Goal: Task Accomplishment & Management: Manage account settings

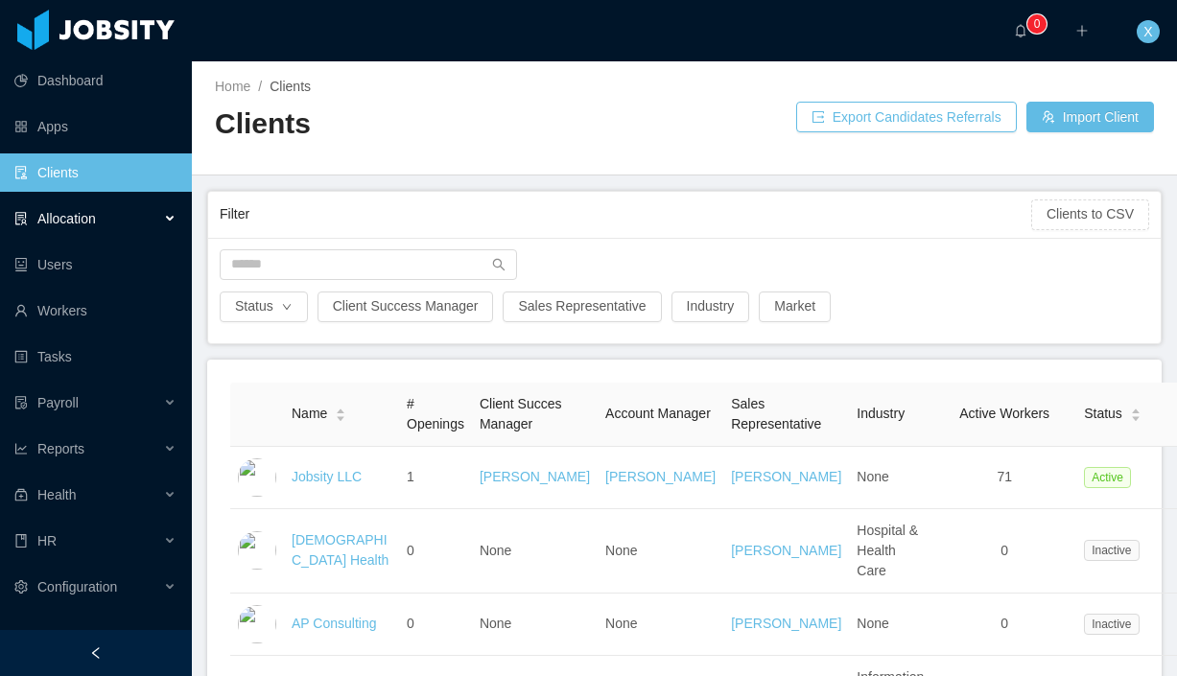
click at [112, 222] on div "Allocation" at bounding box center [96, 219] width 192 height 38
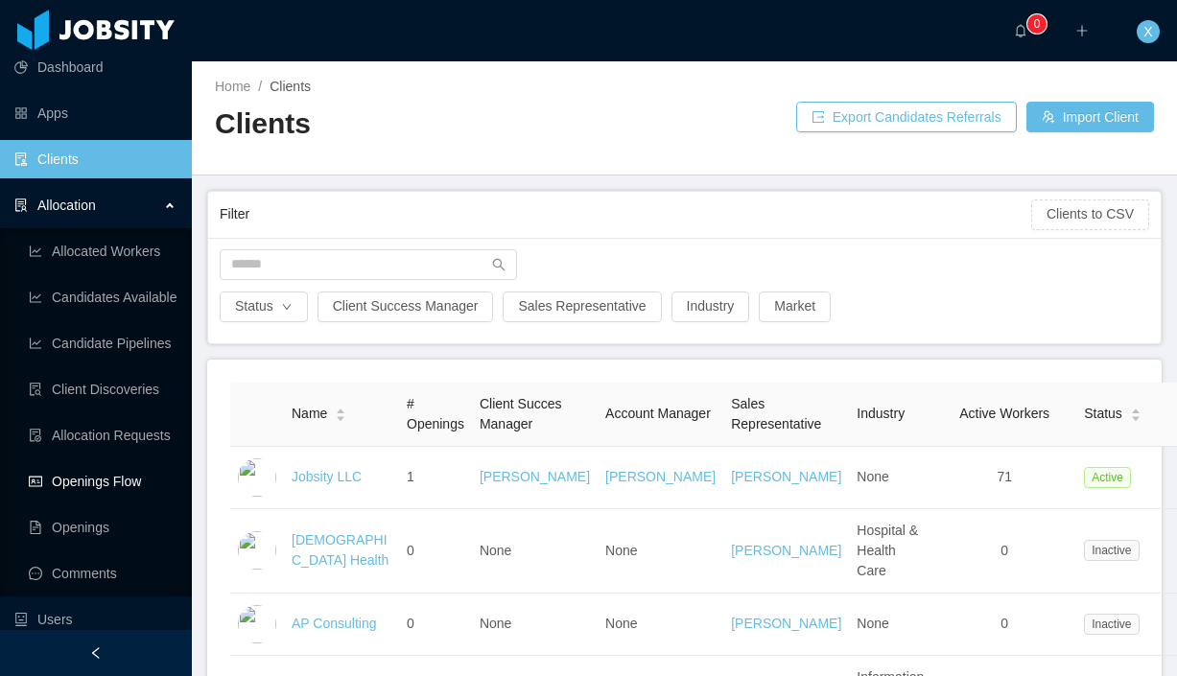
click at [119, 483] on link "Openings Flow" at bounding box center [103, 481] width 148 height 38
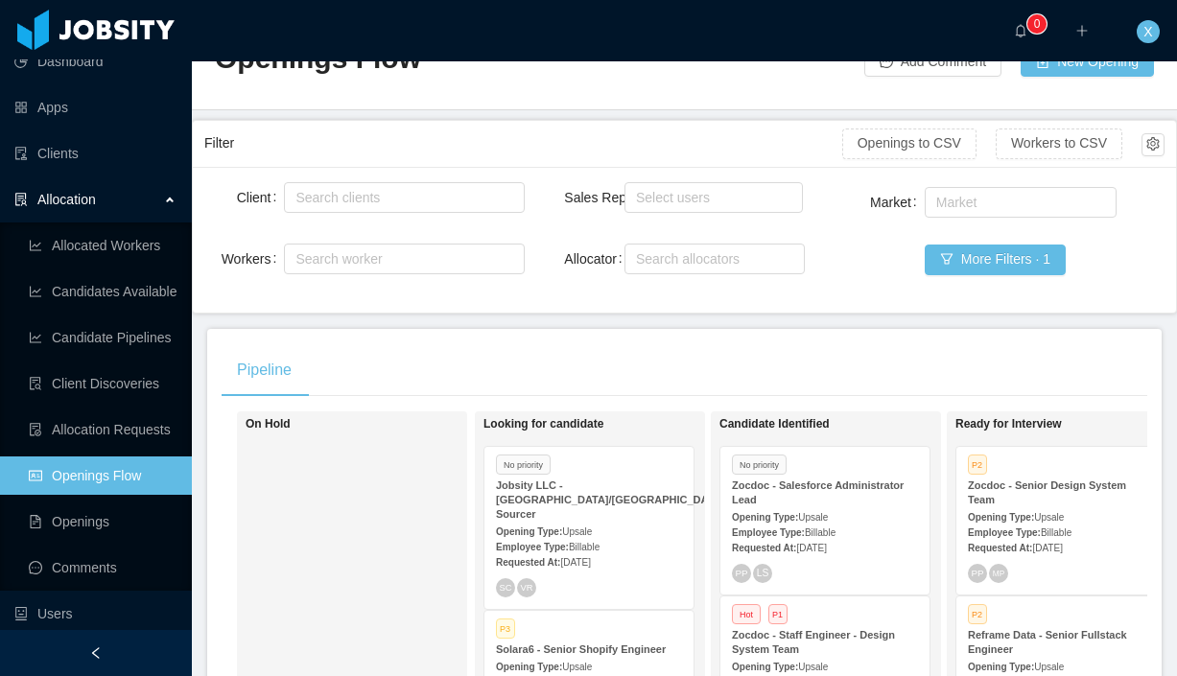
scroll to position [76, 0]
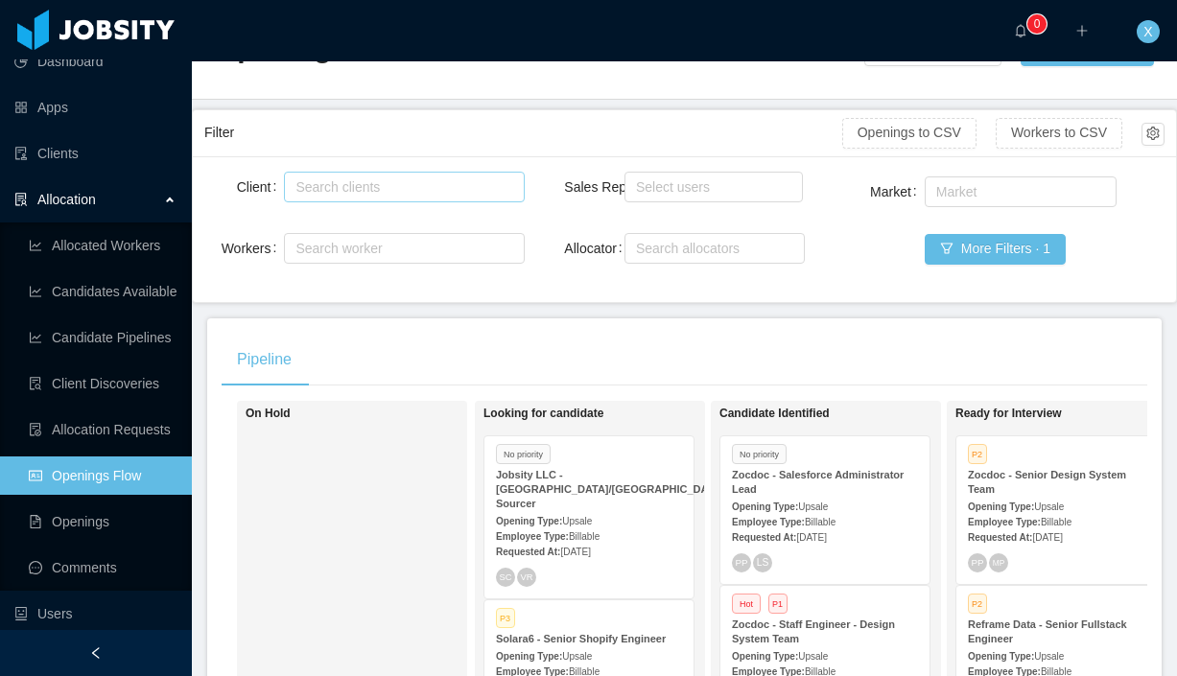
click at [395, 183] on div "Search clients" at bounding box center [399, 186] width 208 height 19
type input "******"
click at [399, 222] on li "McGraw-Hill Education" at bounding box center [404, 224] width 240 height 31
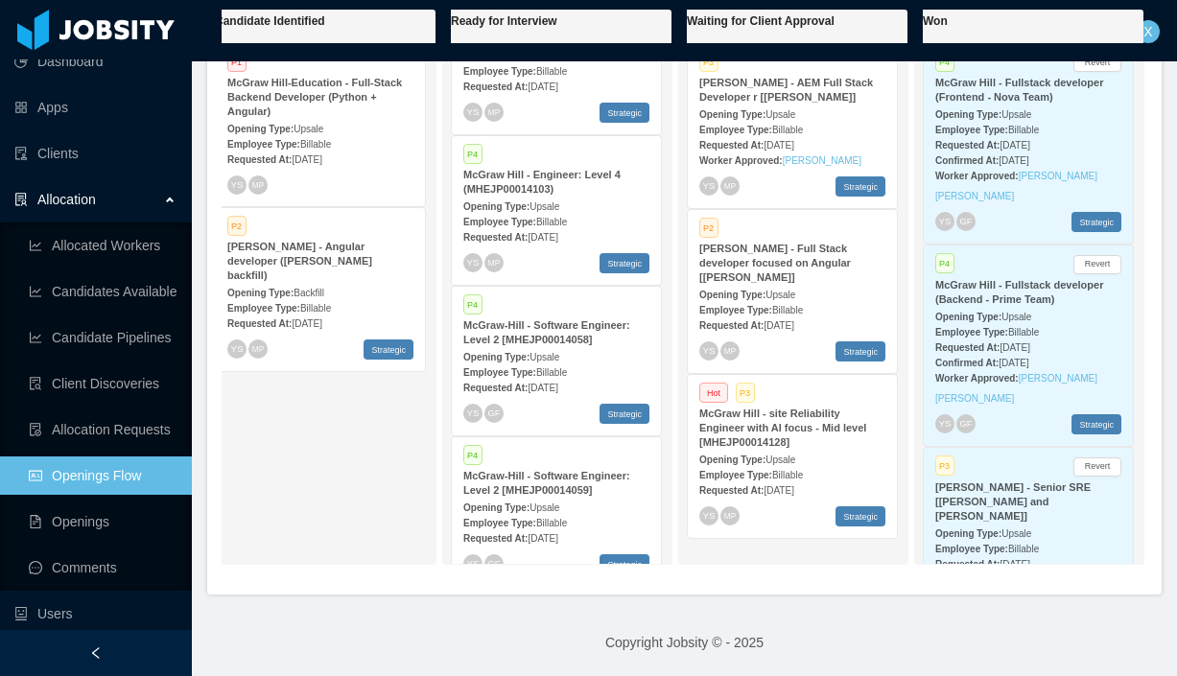
scroll to position [851, 0]
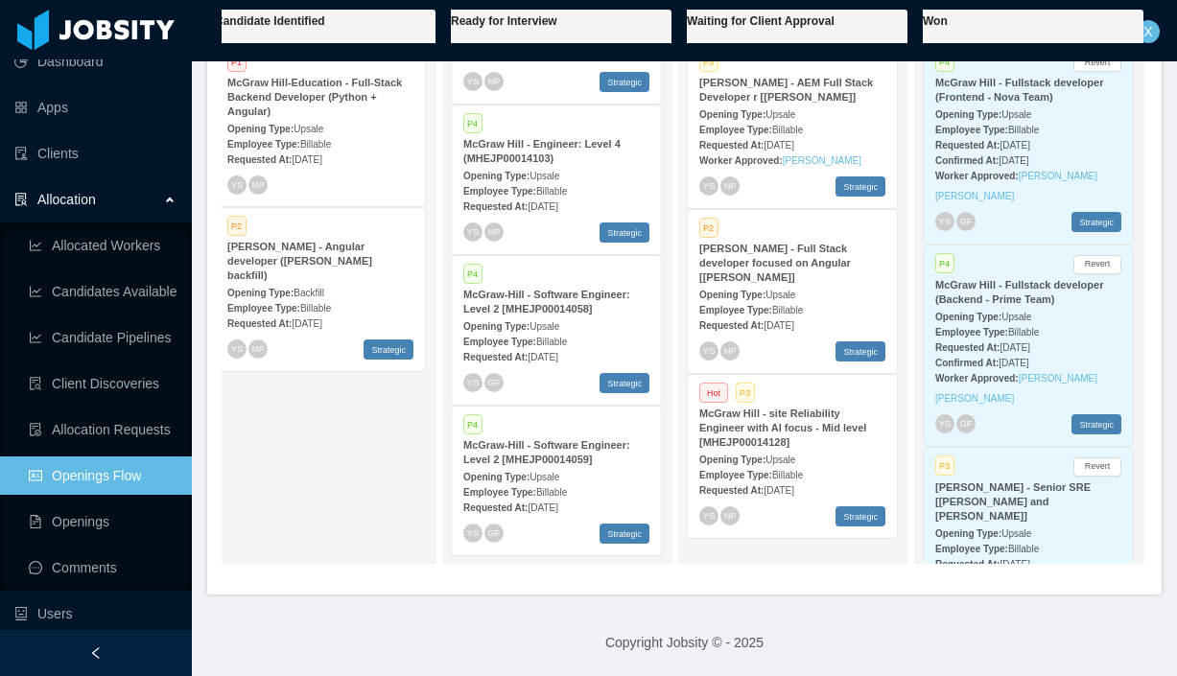
click at [533, 461] on strong "McGraw-Hill - Software Engineer: Level 2 [MHEJP00014059]" at bounding box center [546, 452] width 167 height 26
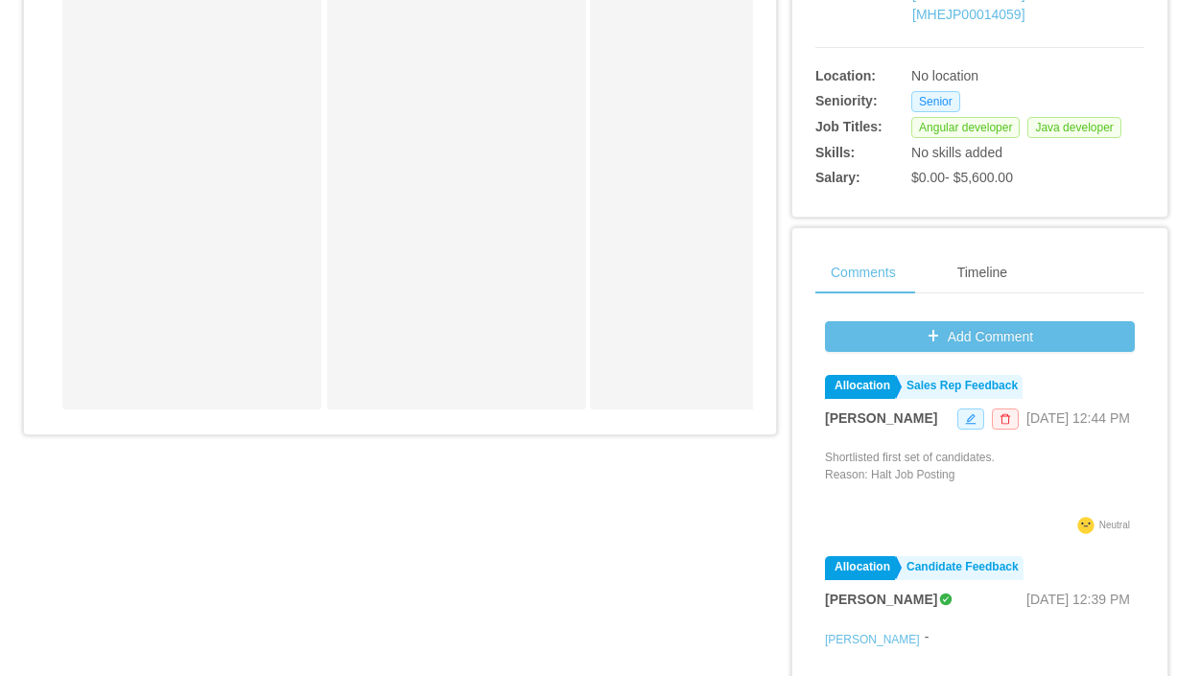
scroll to position [78, 0]
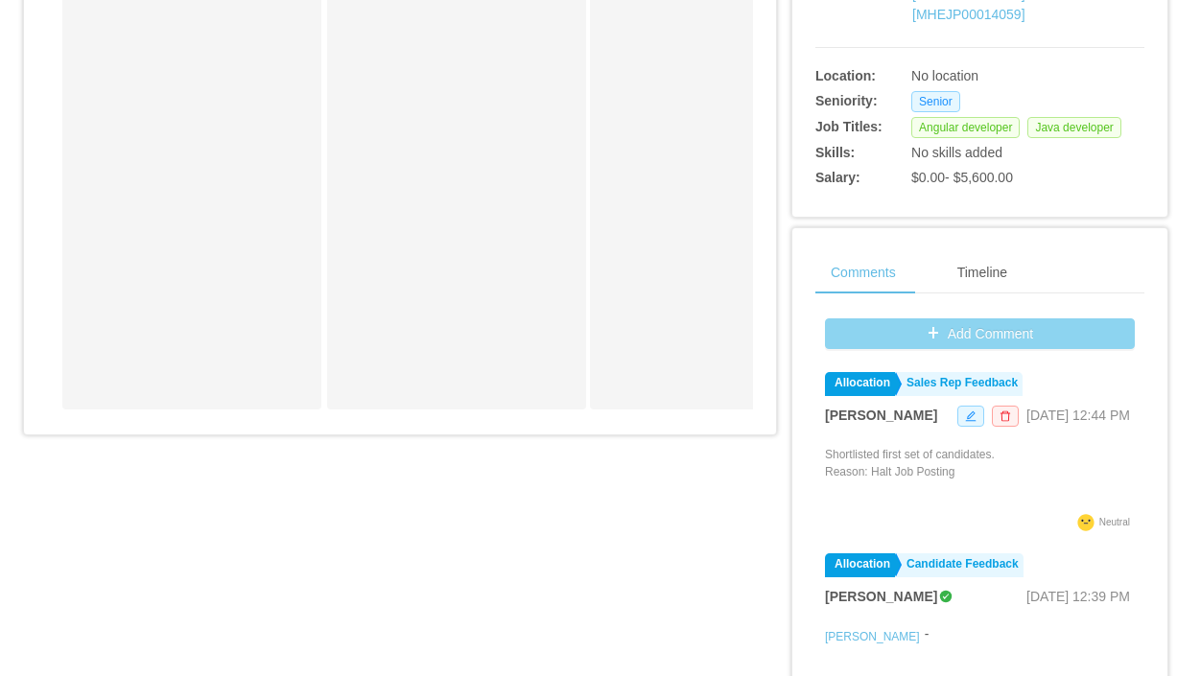
click at [938, 349] on button "Add Comment" at bounding box center [980, 334] width 310 height 31
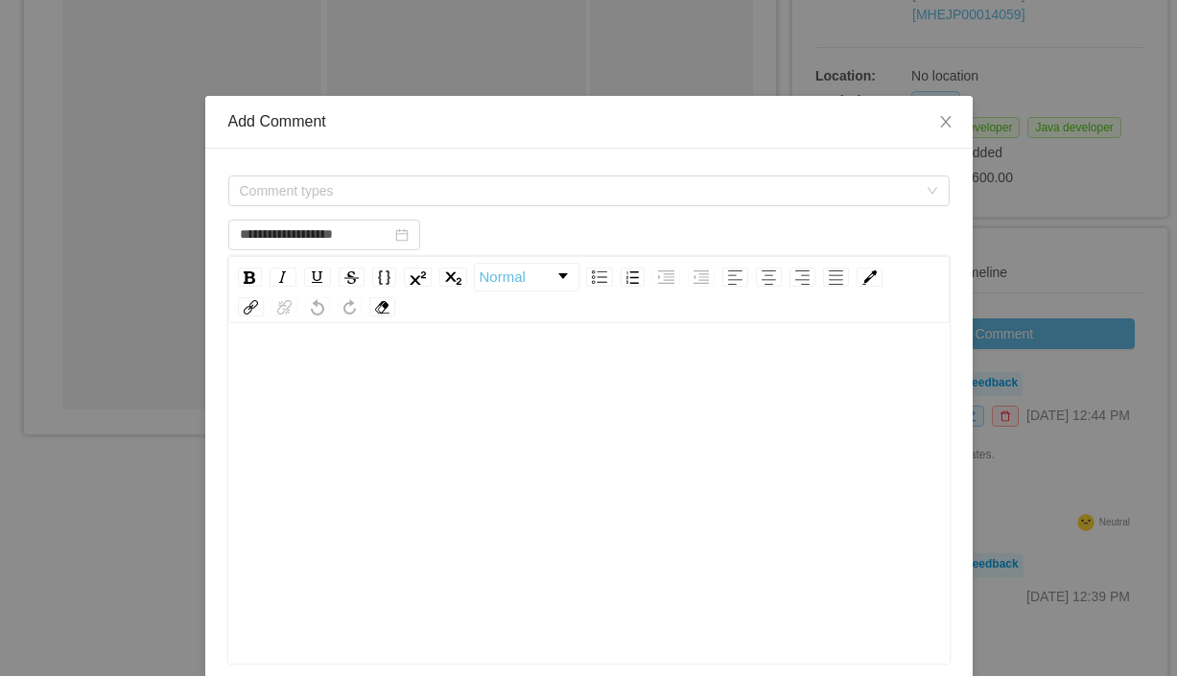
scroll to position [1, 0]
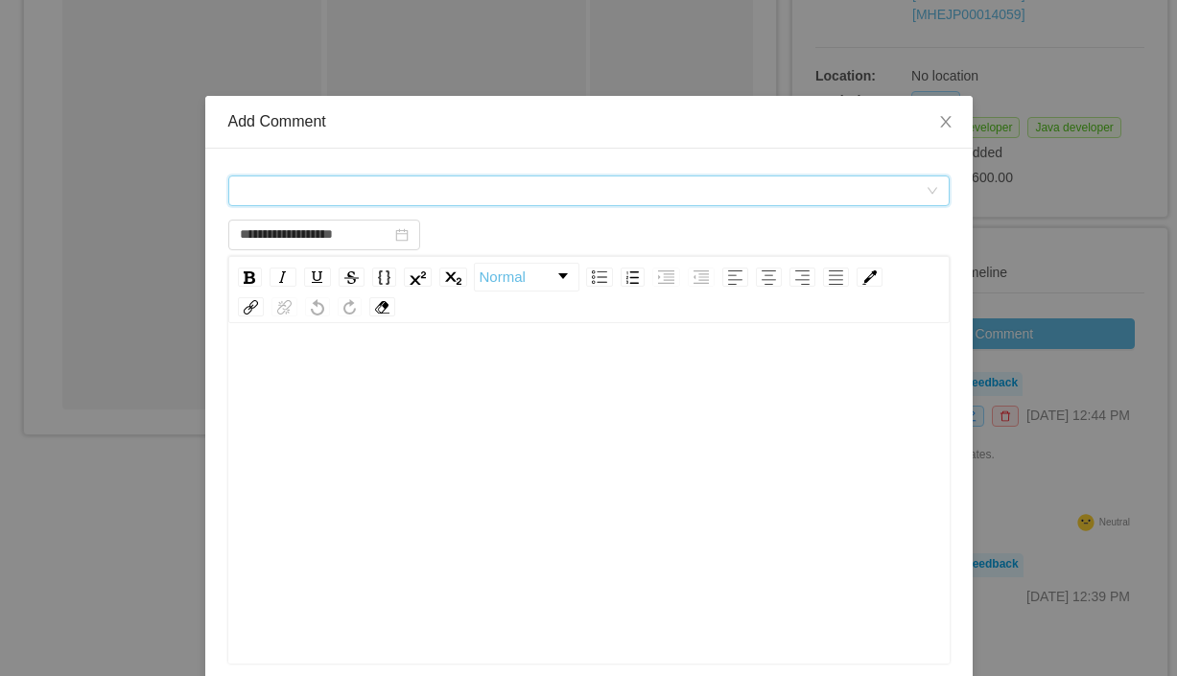
click at [468, 185] on div "Comment types" at bounding box center [583, 191] width 686 height 29
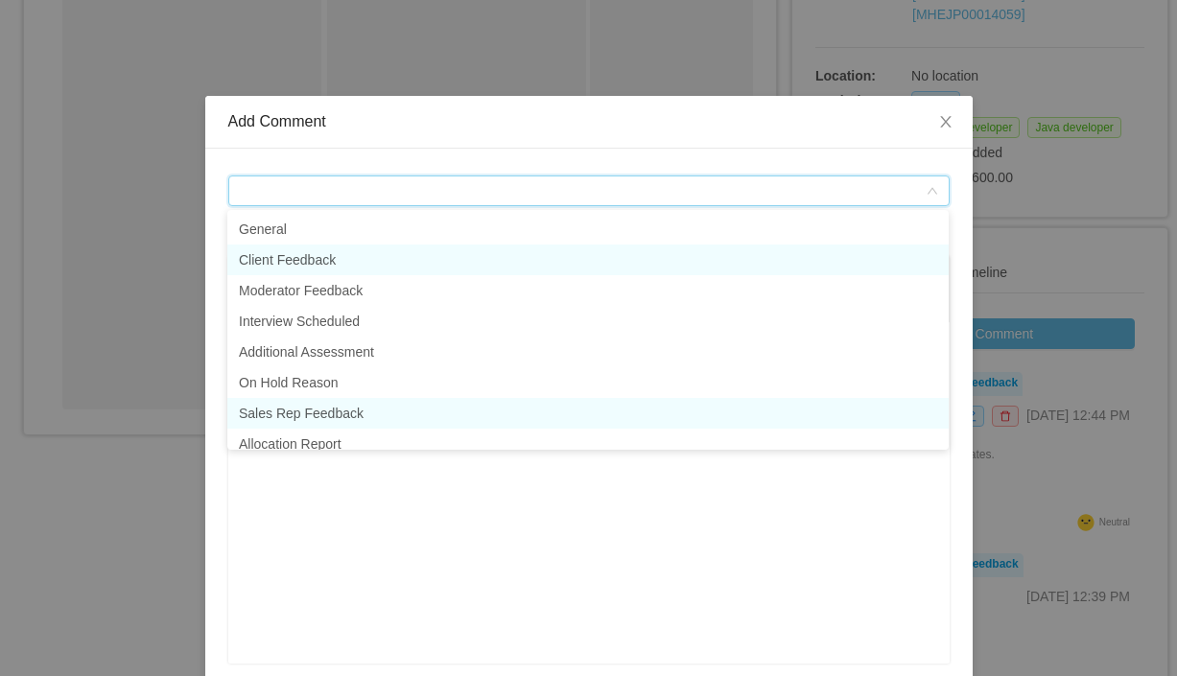
scroll to position [10, 0]
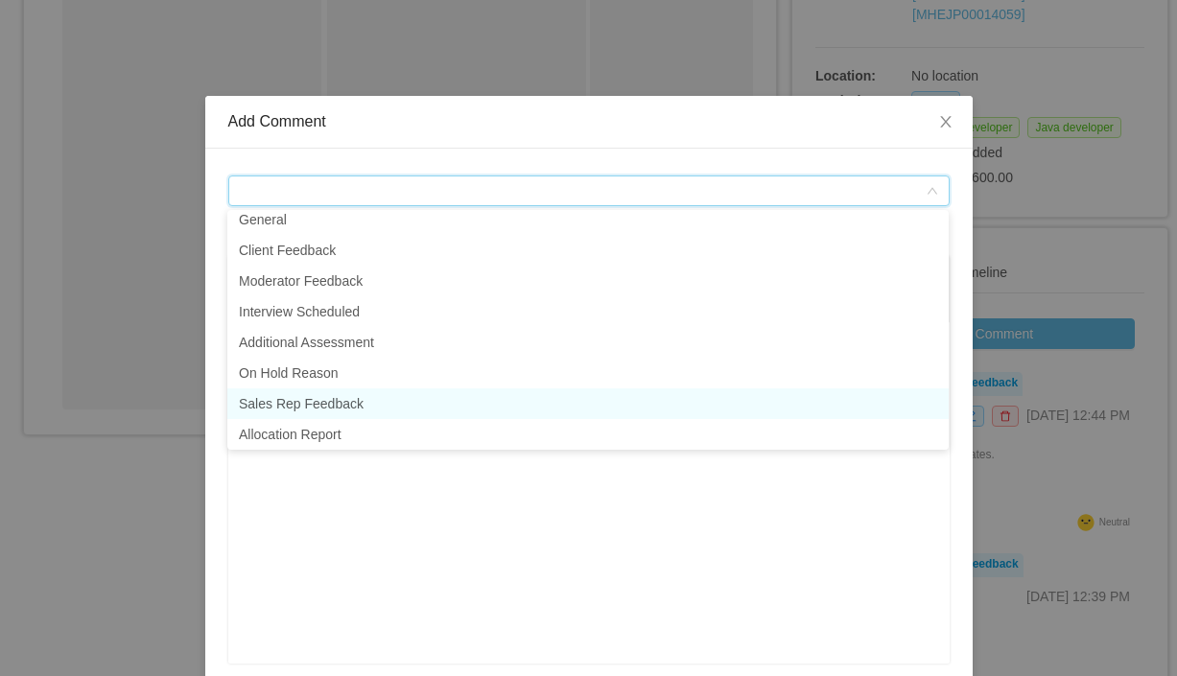
click at [355, 405] on li "Sales Rep Feedback" at bounding box center [587, 404] width 721 height 31
type input "**********"
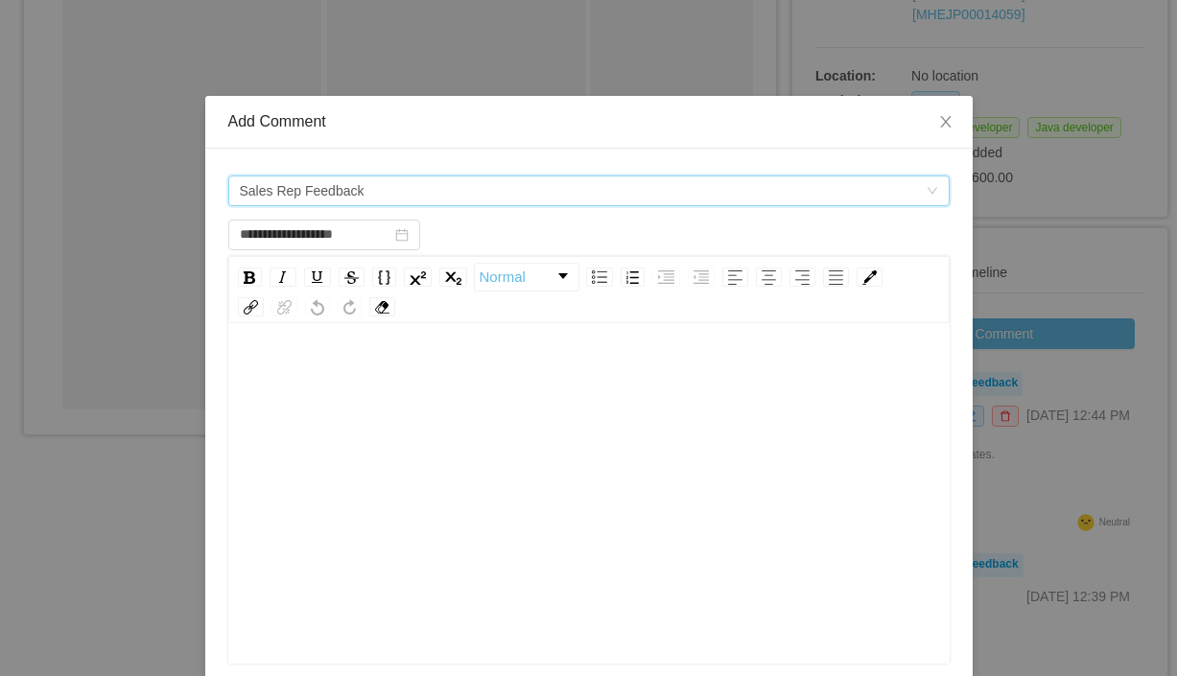
scroll to position [5, 0]
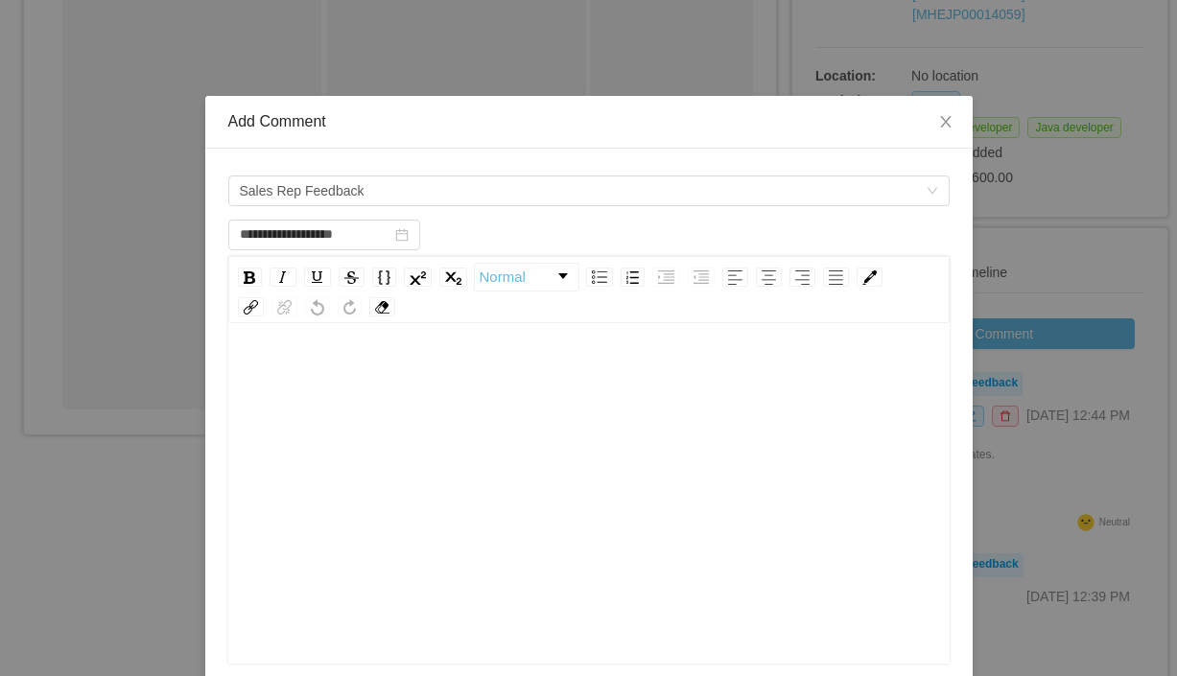
click at [354, 375] on div "rdw-editor" at bounding box center [590, 370] width 692 height 38
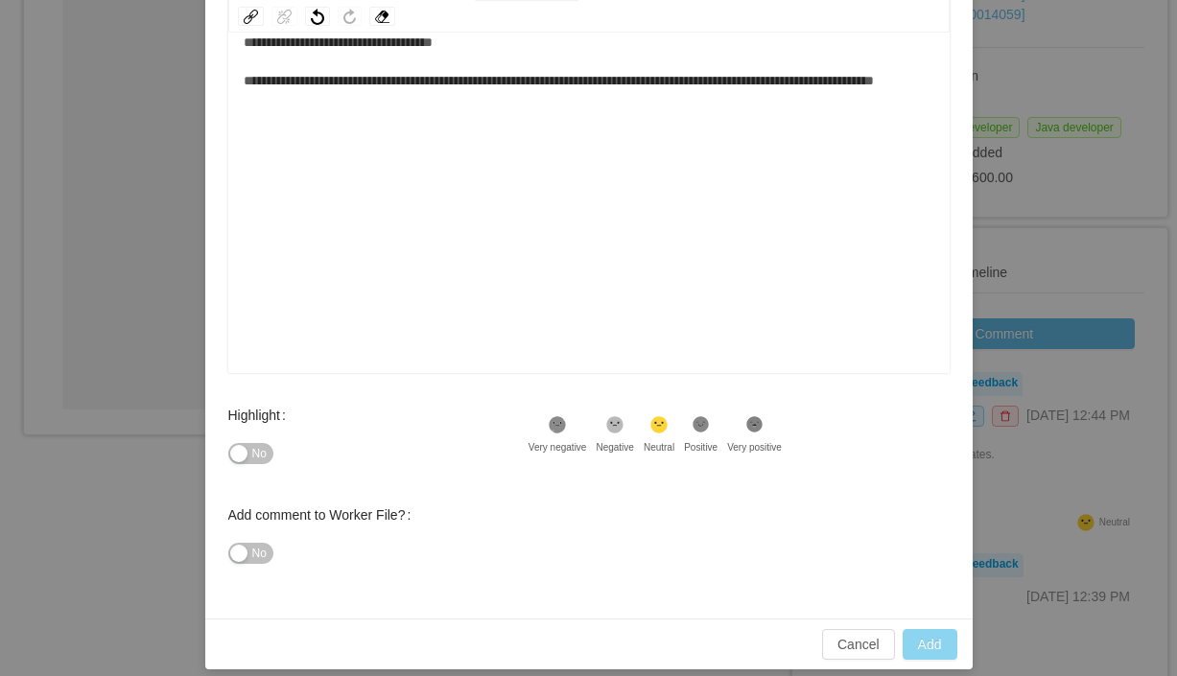
scroll to position [289, 0]
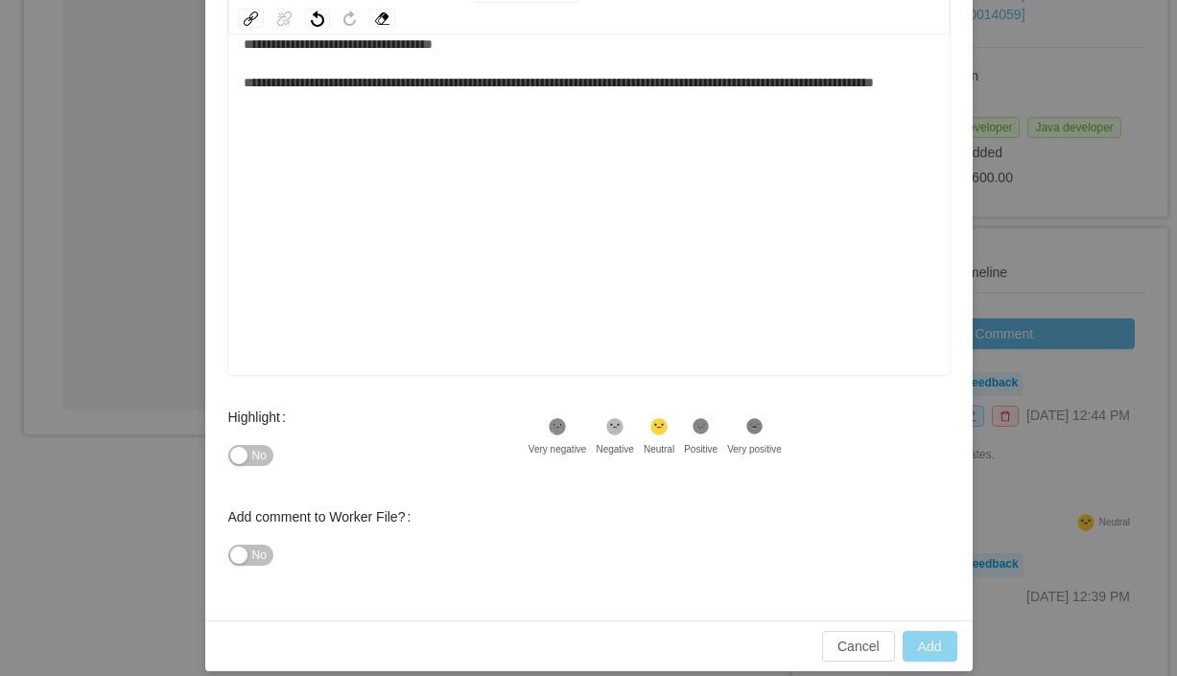
type input "**********"
click at [928, 649] on button "Add" at bounding box center [930, 646] width 55 height 31
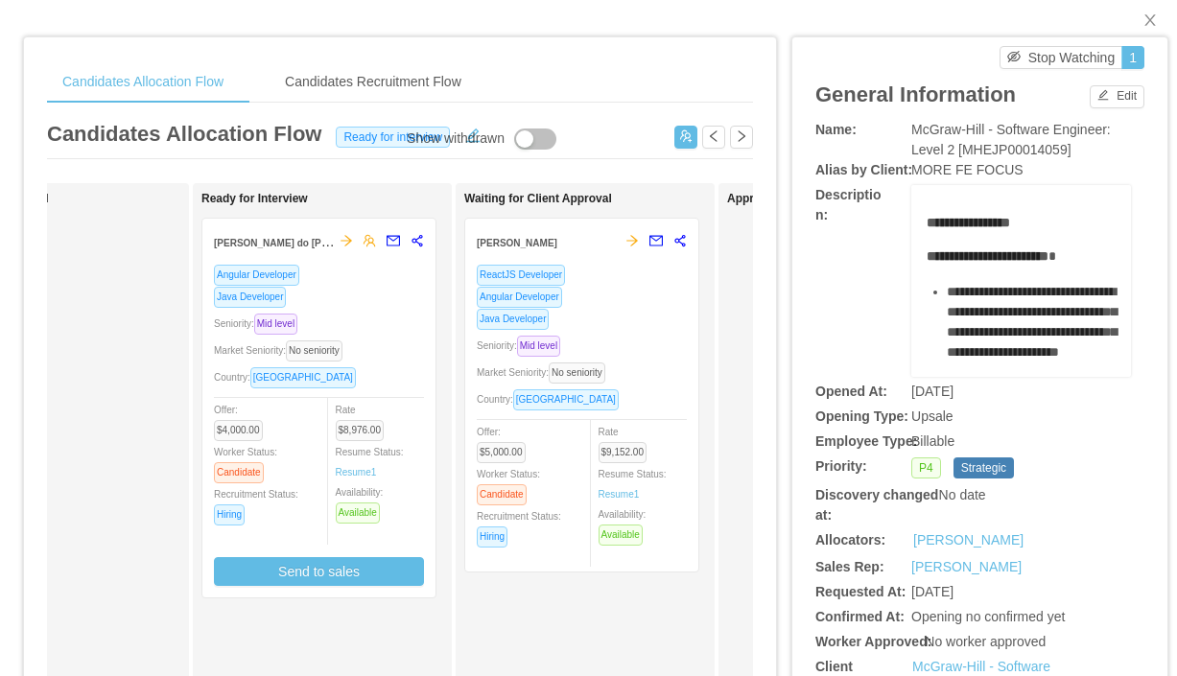
scroll to position [0, 396]
click at [612, 270] on div "ReactJS Developer" at bounding box center [583, 275] width 210 height 22
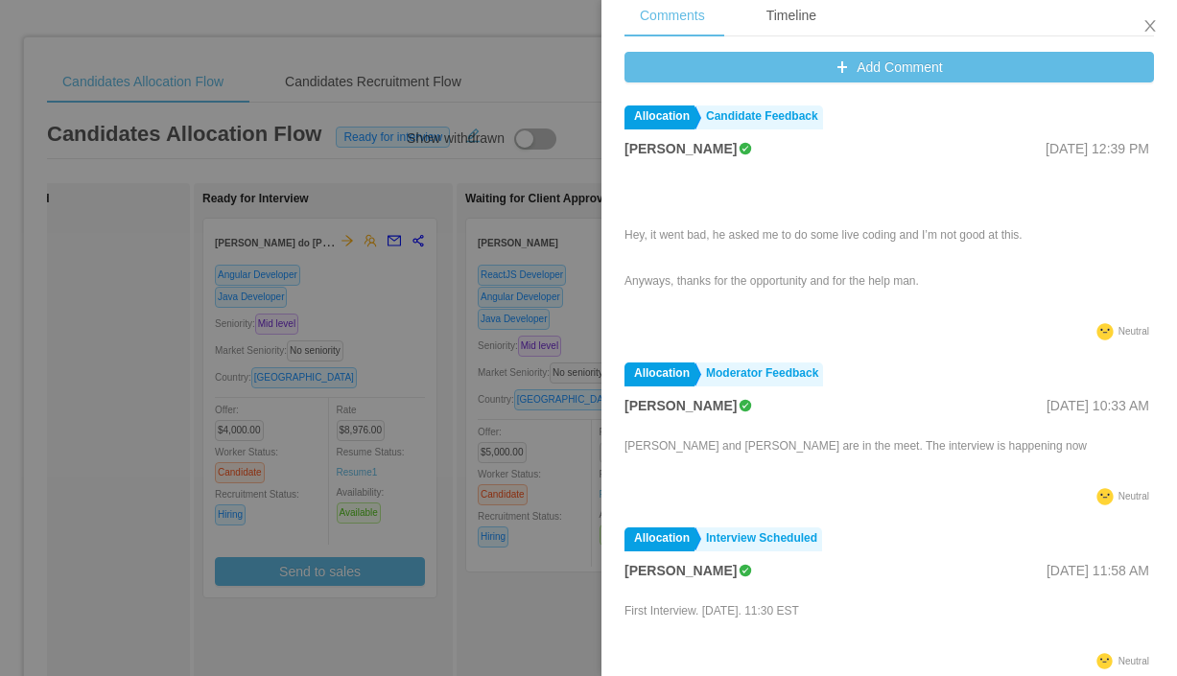
scroll to position [859, 0]
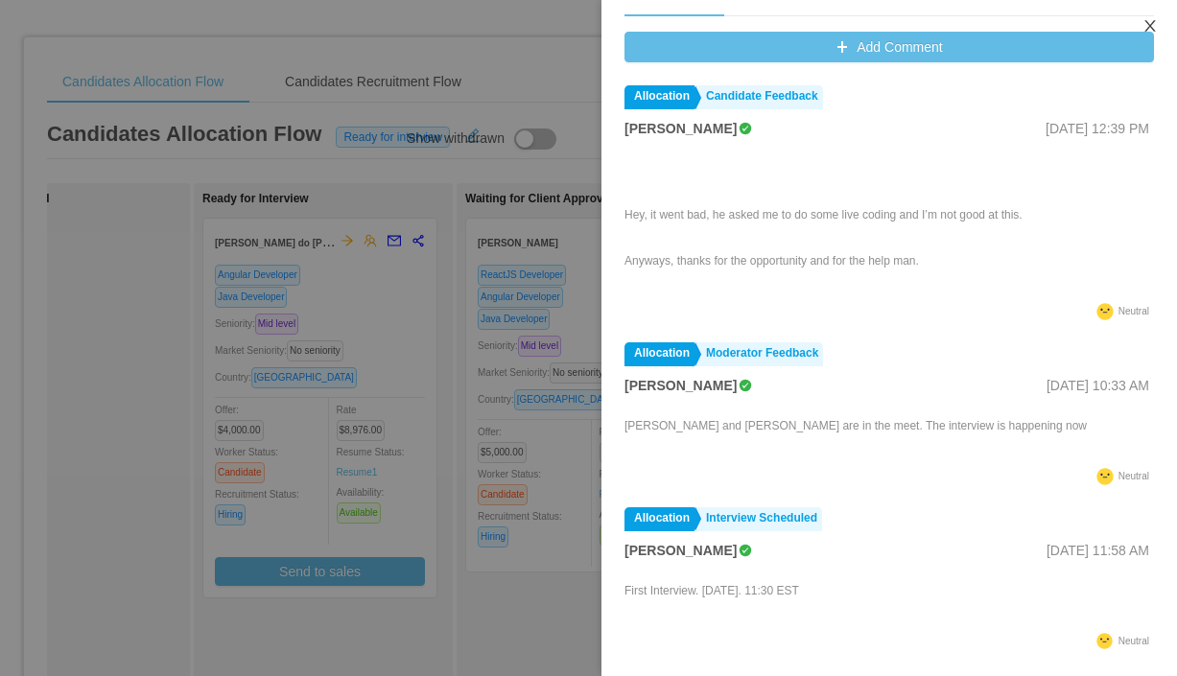
click at [1147, 22] on icon "icon: close" at bounding box center [1150, 25] width 15 height 15
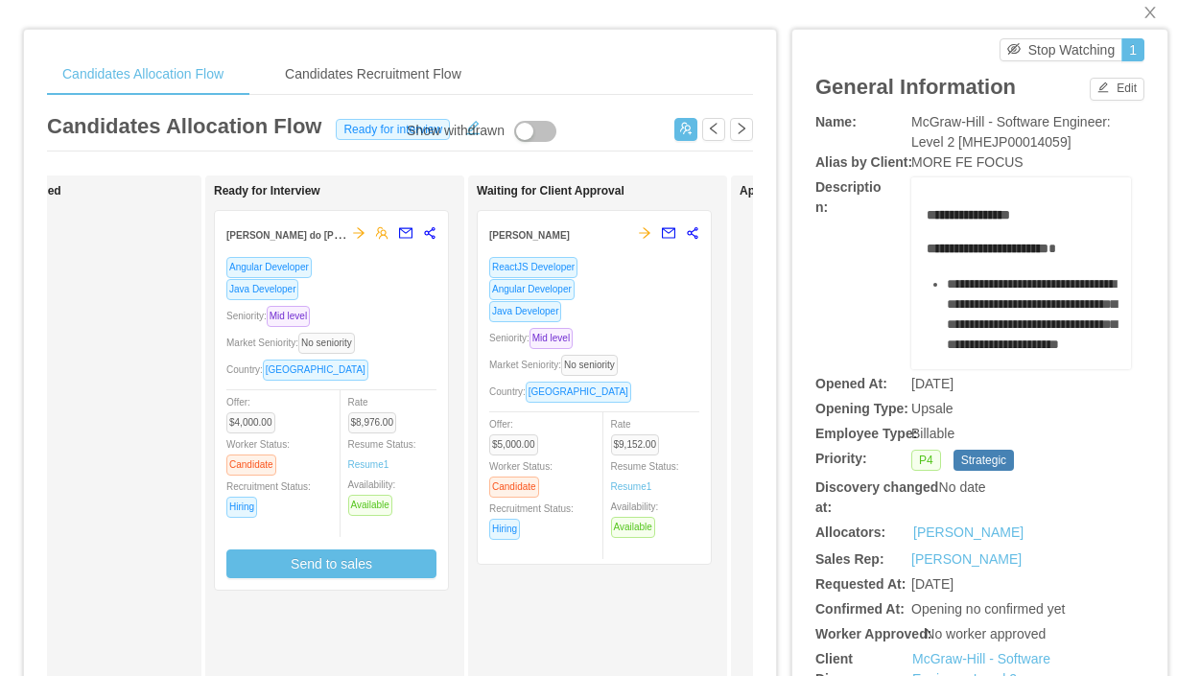
scroll to position [26, 0]
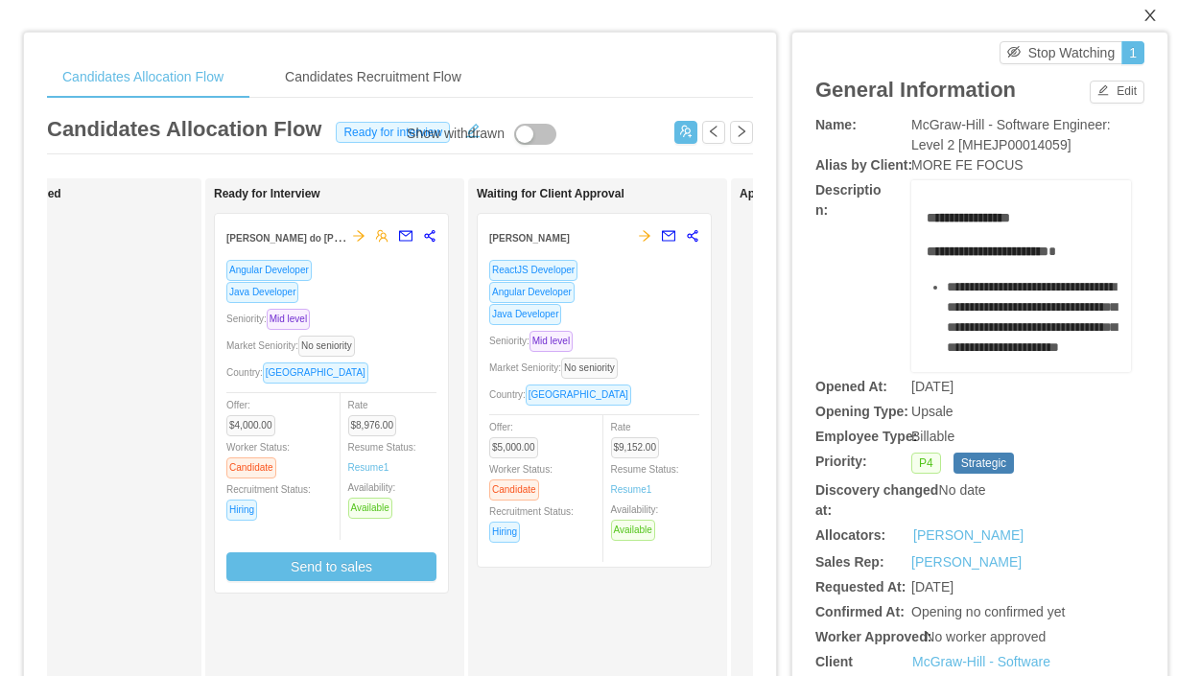
click at [1156, 20] on icon "icon: close" at bounding box center [1150, 15] width 15 height 15
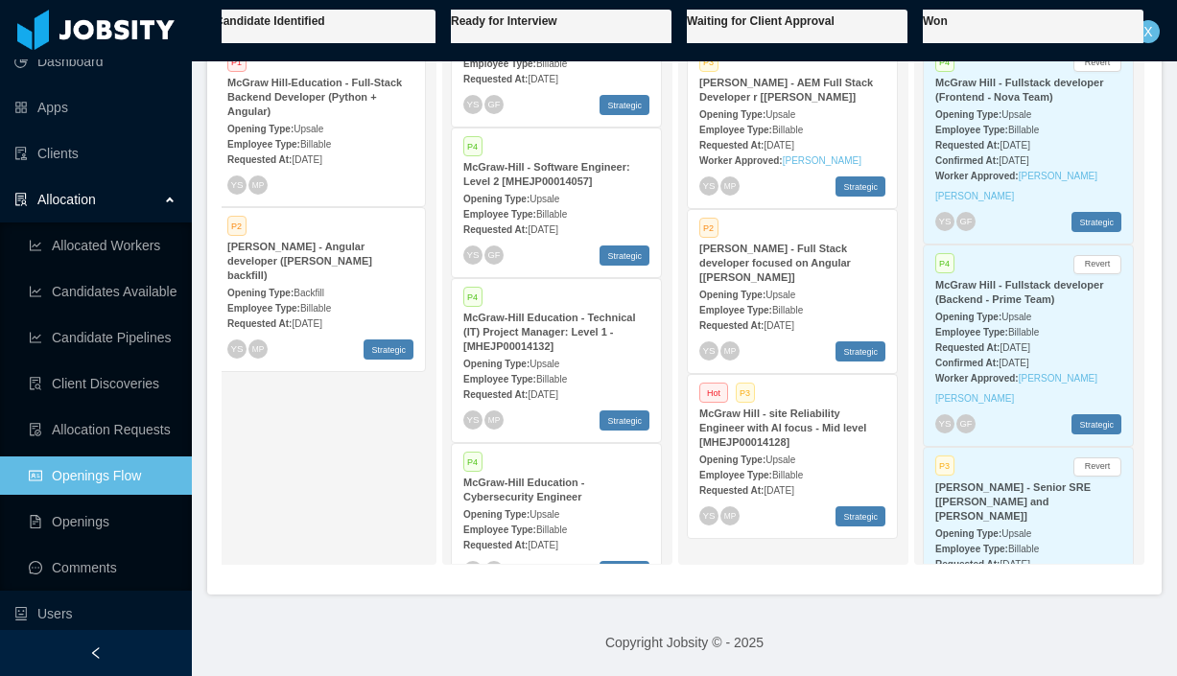
scroll to position [192, 0]
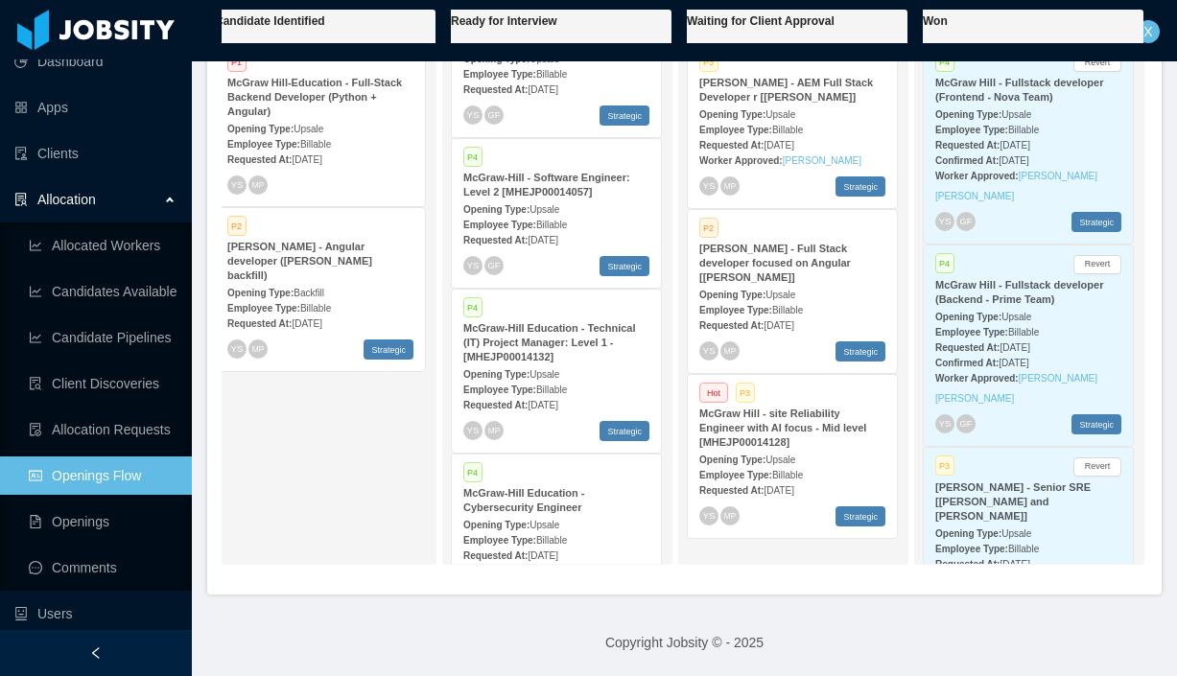
click at [574, 198] on strong "McGraw-Hill - Software Engineer: Level 2 [MHEJP00014057]" at bounding box center [546, 185] width 167 height 26
